Goal: Obtain resource: Obtain resource

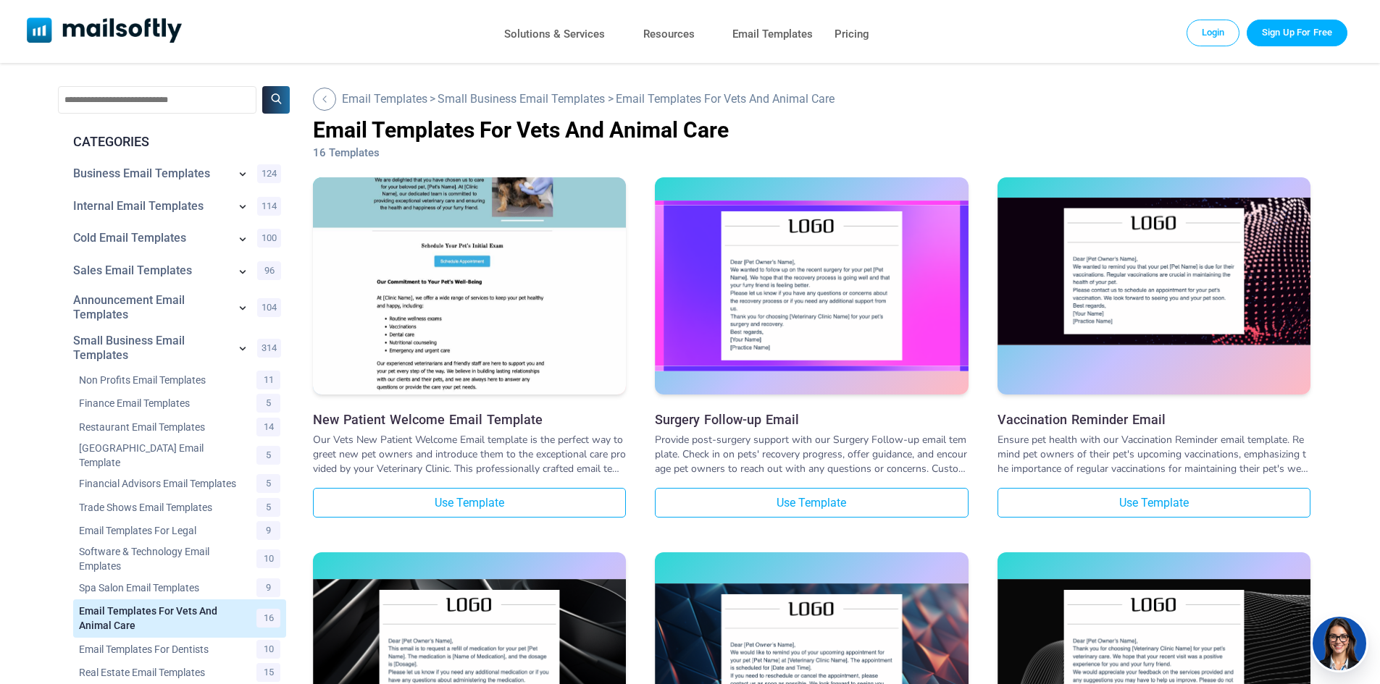
click at [1161, 290] on img at bounding box center [1153, 272] width 313 height 148
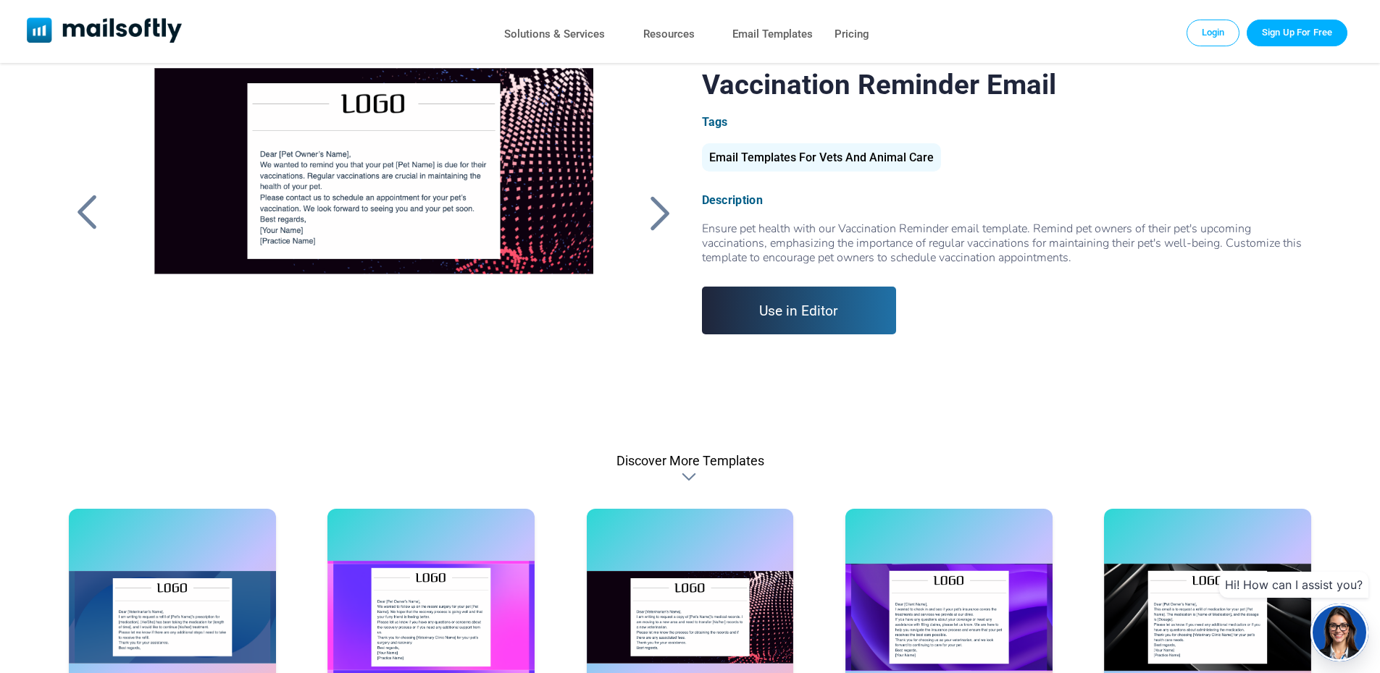
scroll to position [290, 0]
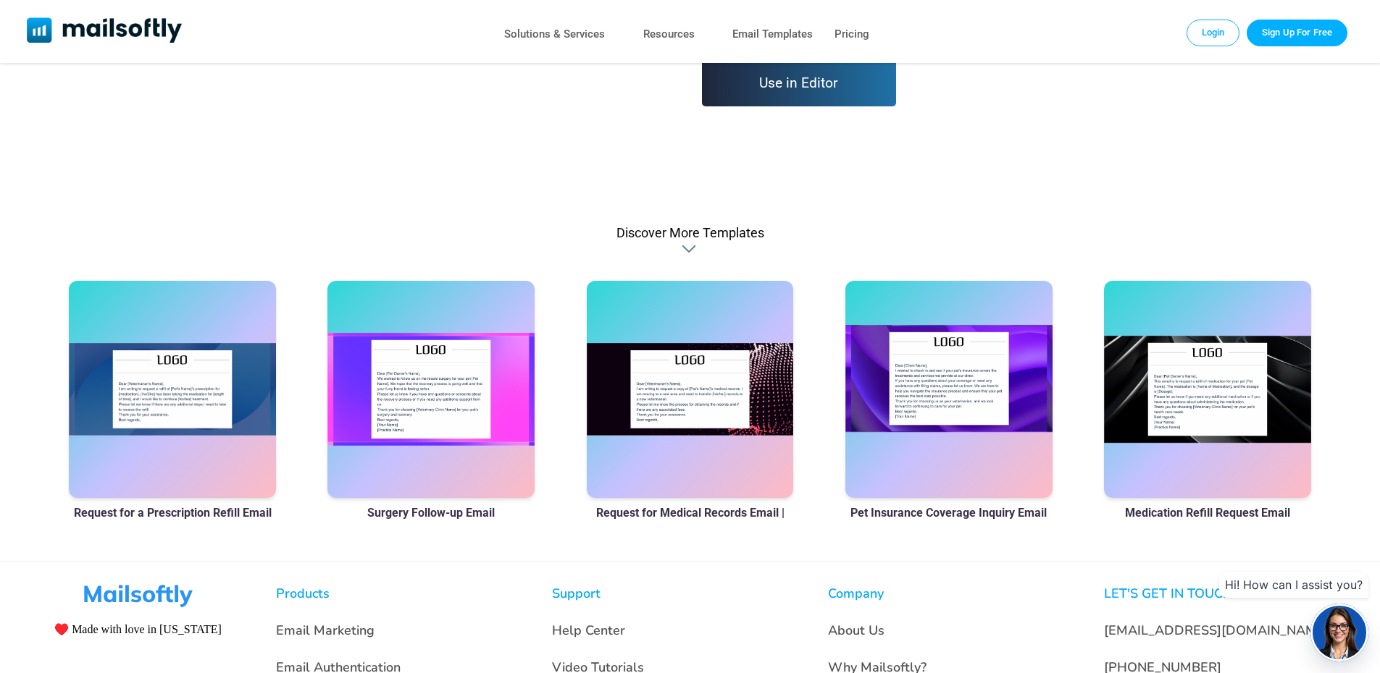
click at [1002, 406] on div at bounding box center [948, 389] width 207 height 217
